Goal: Navigation & Orientation: Find specific page/section

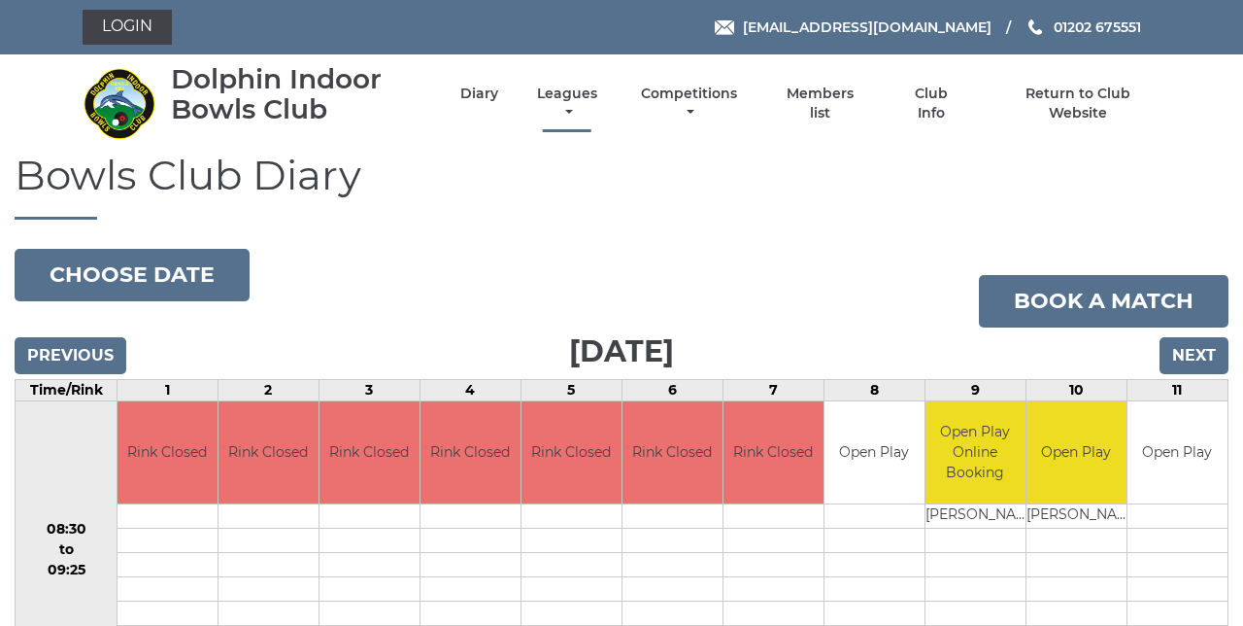
click at [568, 111] on link "Leagues" at bounding box center [567, 104] width 70 height 38
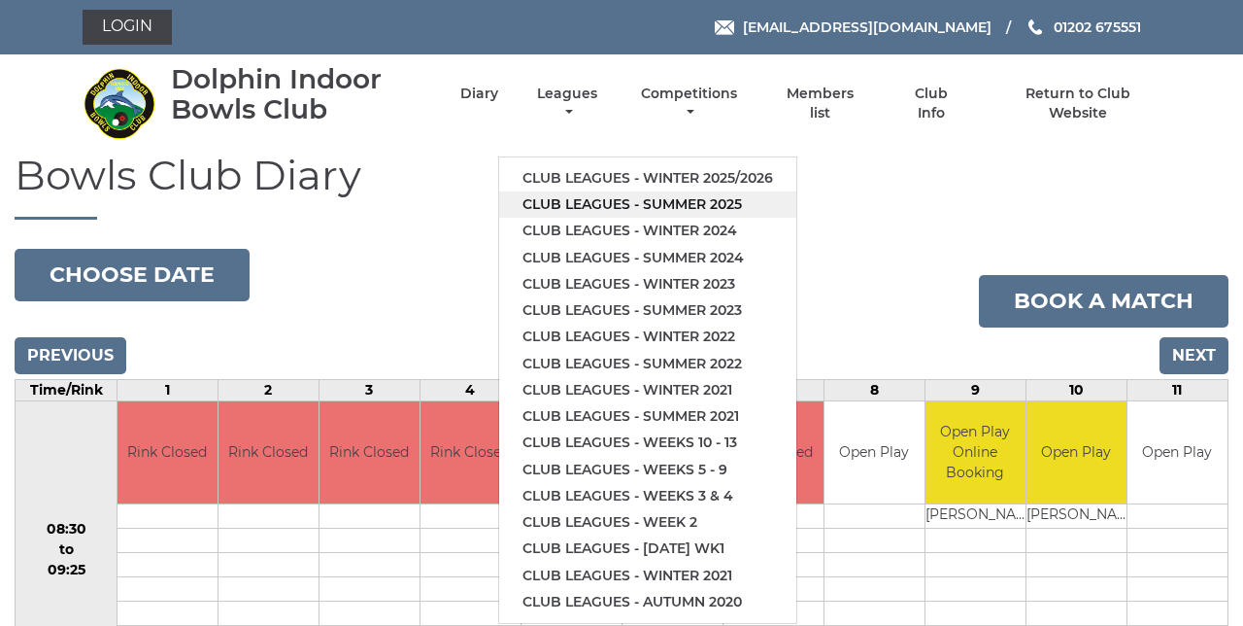
click at [736, 207] on link "Club leagues - Summer 2025" at bounding box center [647, 204] width 297 height 26
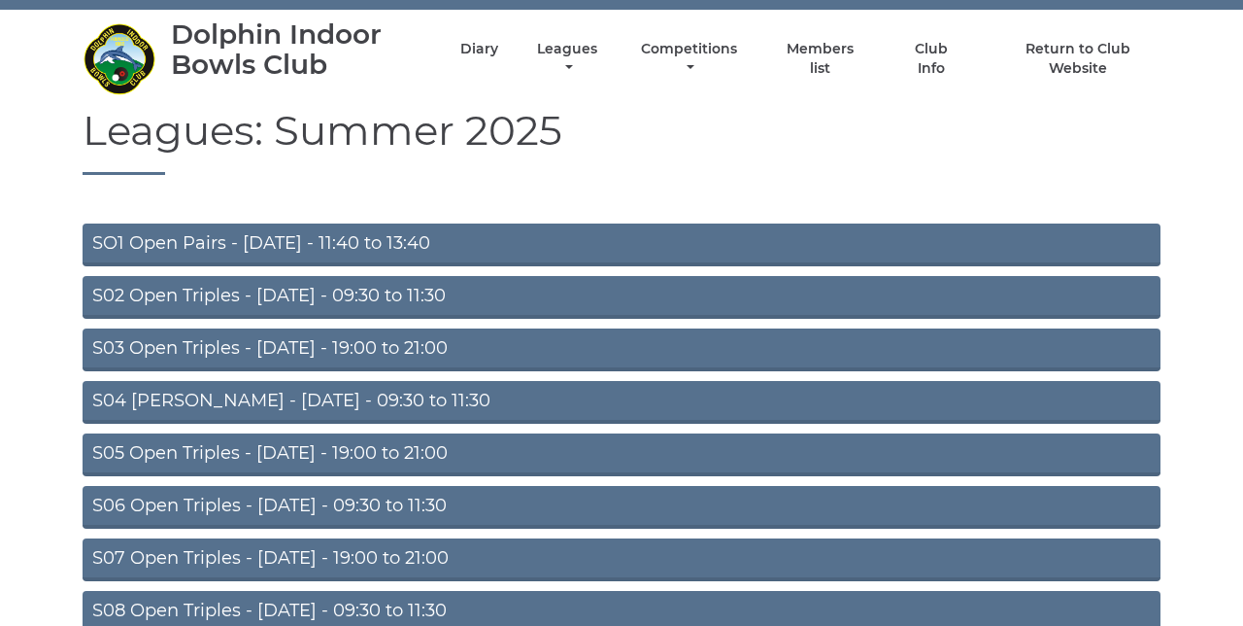
scroll to position [46, 0]
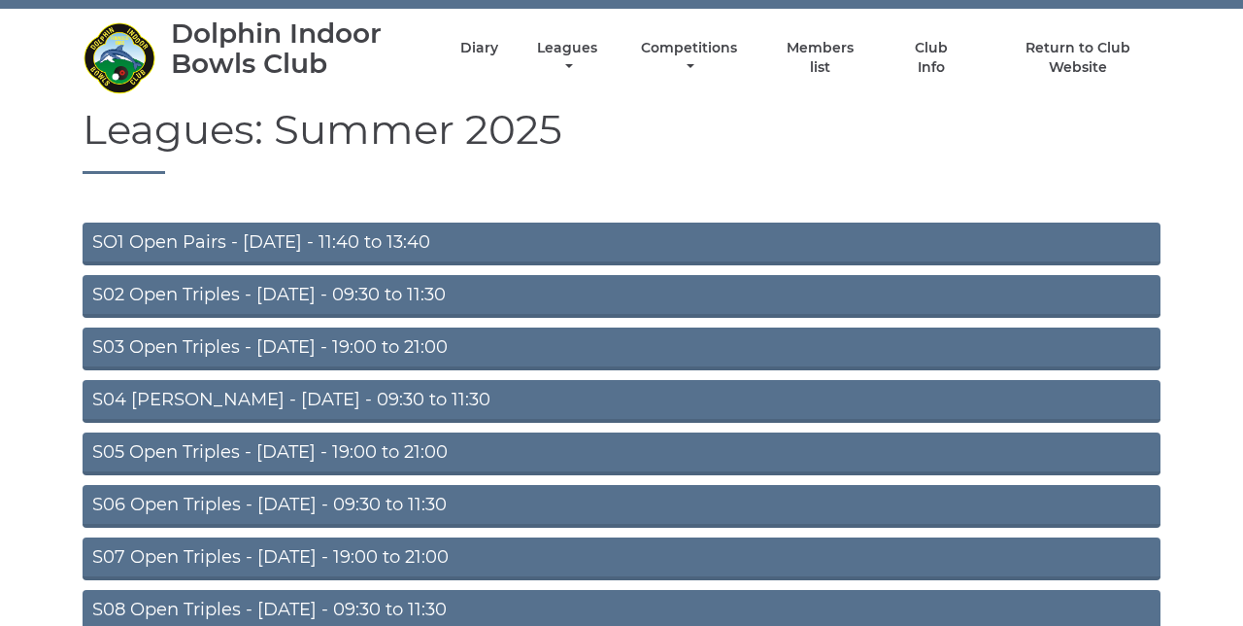
click at [444, 561] on link "S07 Open Triples - Thursday - 19:00 to 21:00" at bounding box center [622, 558] width 1078 height 43
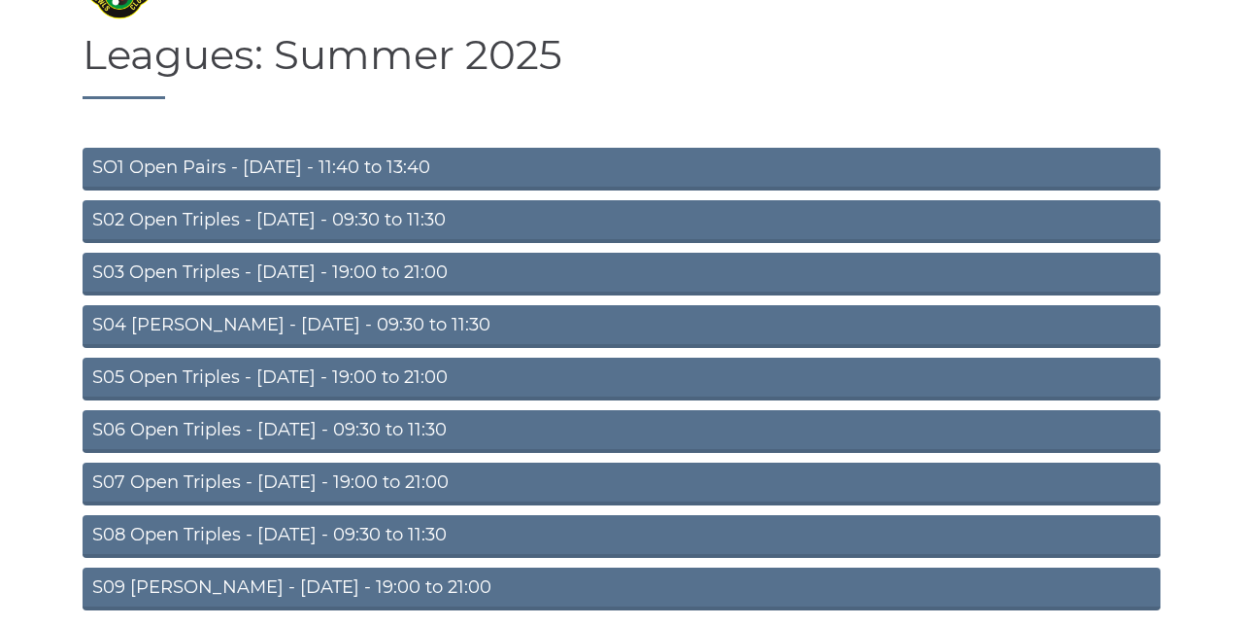
scroll to position [127, 0]
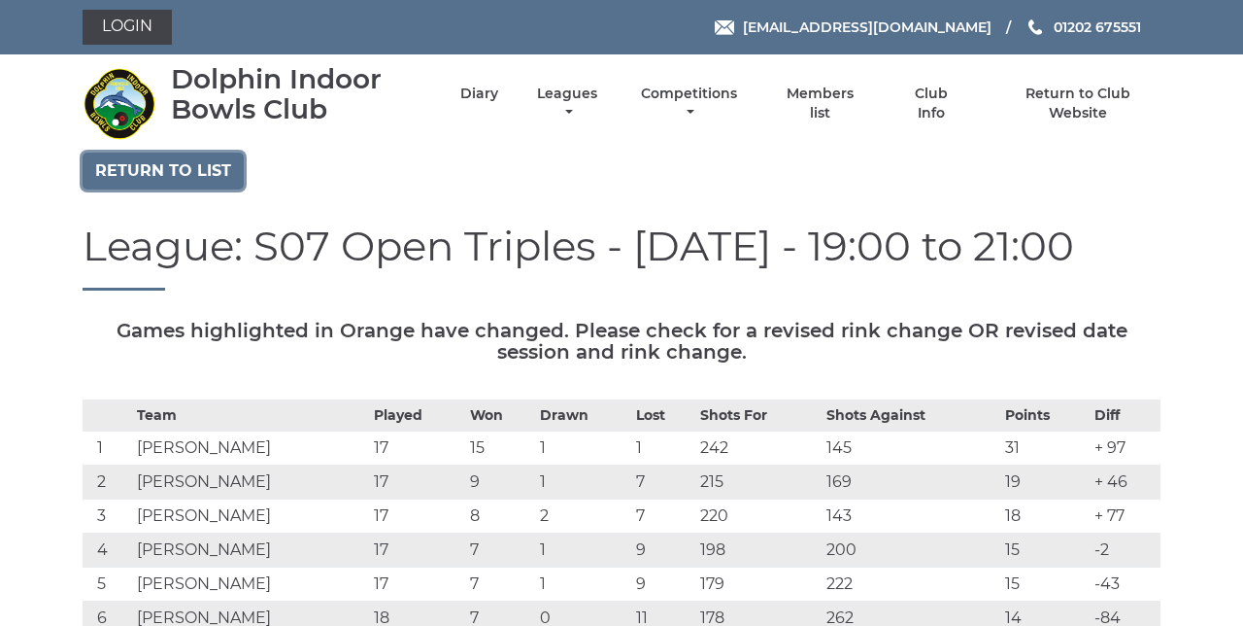
click at [220, 176] on link "Return to list" at bounding box center [163, 171] width 161 height 37
click at [198, 175] on link "Return to list" at bounding box center [163, 171] width 161 height 37
